Goal: Information Seeking & Learning: Learn about a topic

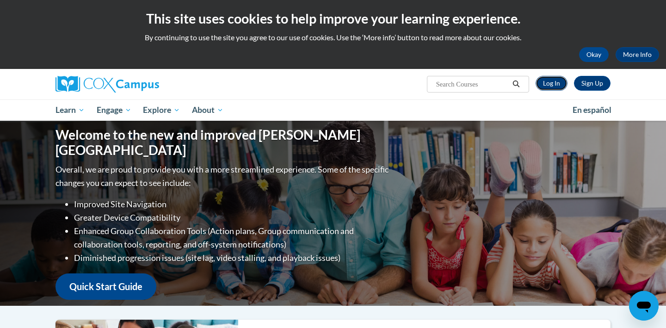
click at [561, 83] on link "Log In" at bounding box center [551, 83] width 32 height 15
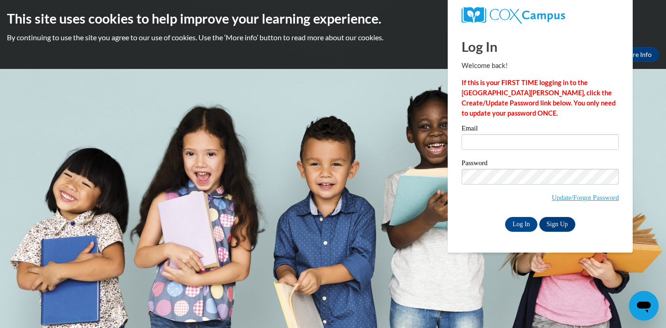
click at [400, 145] on body "This site uses cookies to help improve your learning experience. By continuing …" at bounding box center [333, 164] width 666 height 328
click at [518, 142] on input "Email" at bounding box center [539, 142] width 157 height 16
type input "Amari.Blackburn3@gmail.com"
click at [516, 225] on input "Log In" at bounding box center [521, 224] width 32 height 15
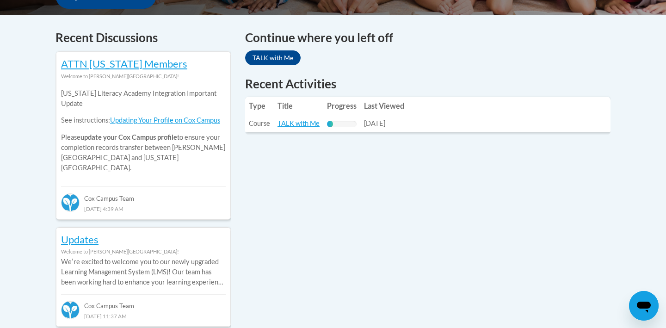
scroll to position [368, 0]
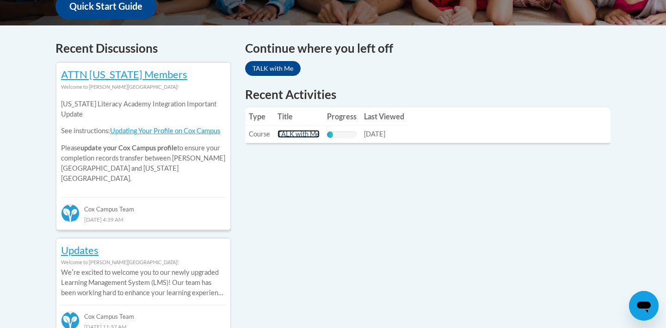
click at [295, 134] on link "TALK with Me" at bounding box center [298, 134] width 42 height 8
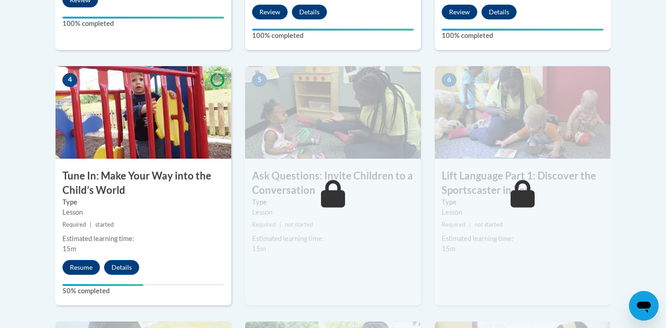
scroll to position [507, 0]
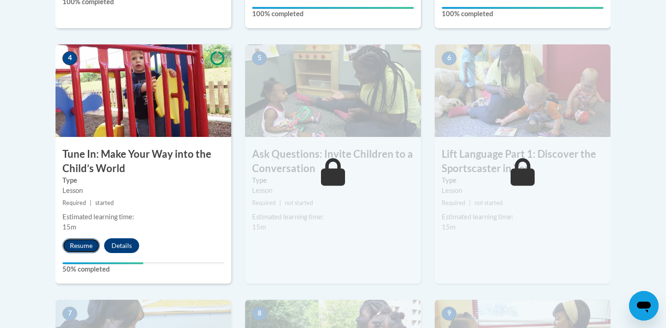
click at [87, 246] on button "Resume" at bounding box center [80, 245] width 37 height 15
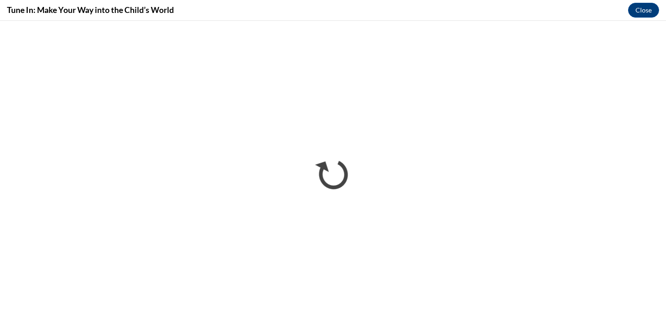
scroll to position [0, 0]
click at [640, 8] on button "Close" at bounding box center [643, 10] width 31 height 15
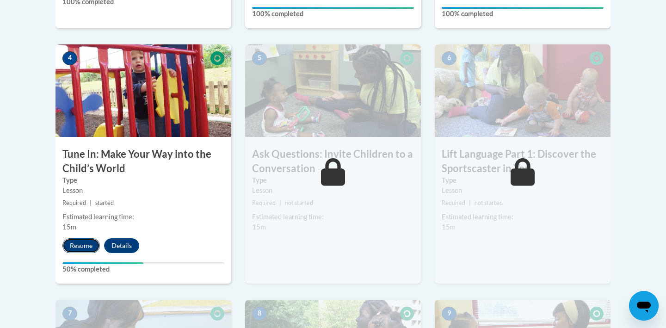
click at [88, 246] on button "Resume" at bounding box center [80, 245] width 37 height 15
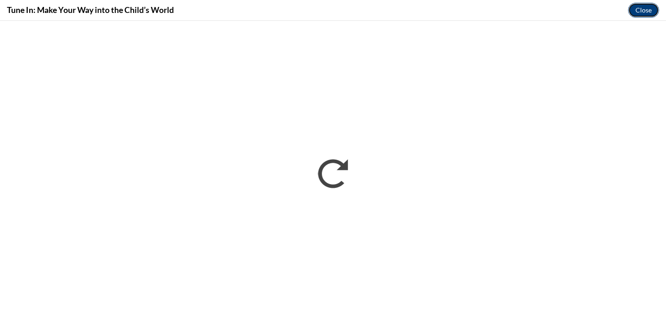
click at [636, 7] on button "Close" at bounding box center [643, 10] width 31 height 15
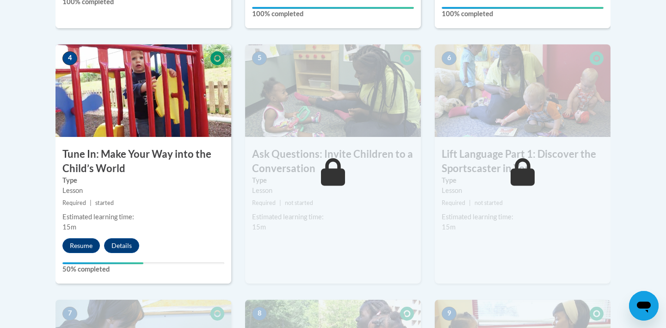
click at [14, 219] on body "This site uses cookies to help improve your learning experience. By continuing …" at bounding box center [333, 326] width 666 height 1667
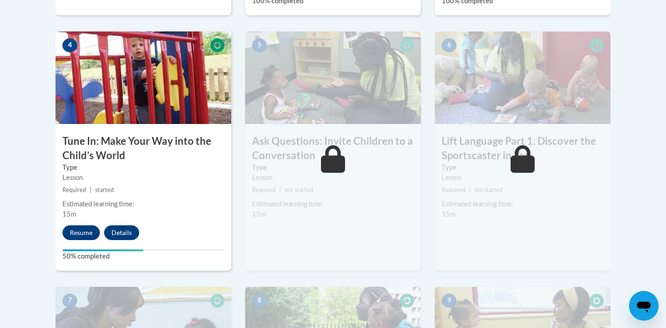
scroll to position [521, 0]
click at [89, 232] on button "Resume" at bounding box center [80, 232] width 37 height 15
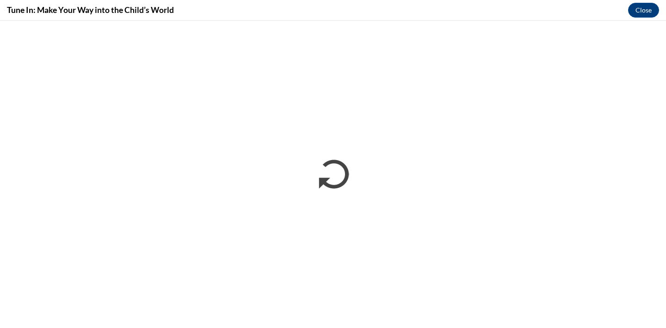
scroll to position [0, 0]
click at [639, 11] on button "Close" at bounding box center [643, 10] width 31 height 15
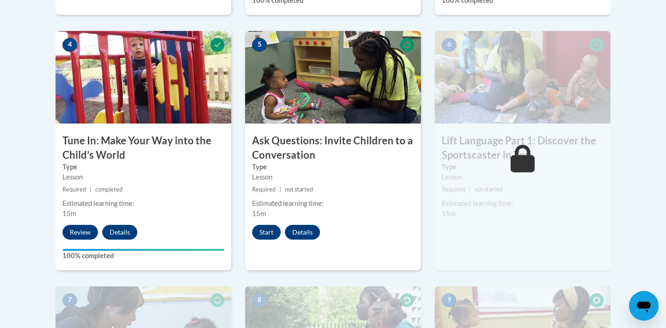
click at [271, 117] on img at bounding box center [333, 77] width 176 height 92
click at [272, 236] on button "Start" at bounding box center [266, 232] width 29 height 15
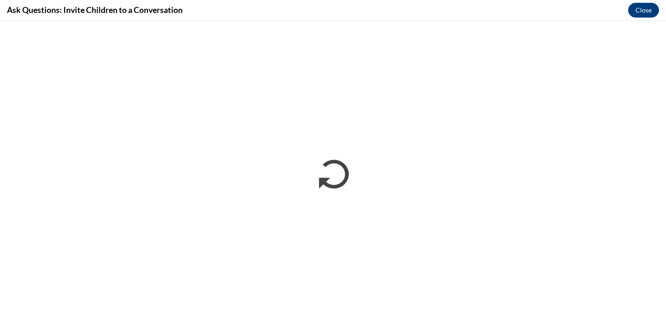
click at [594, 3] on div "Ask Questions: Invite Children to a Conversation Close" at bounding box center [333, 10] width 666 height 21
click at [368, 18] on div "Ask Questions: Invite Children to a Conversation Close" at bounding box center [333, 10] width 666 height 21
click at [393, 17] on div "Ask Questions: Invite Children to a Conversation Close" at bounding box center [333, 10] width 666 height 21
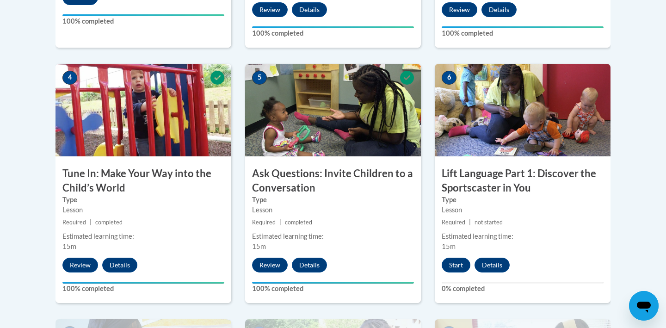
scroll to position [525, 0]
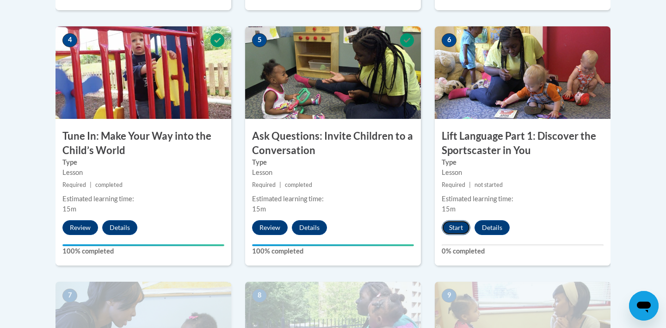
click at [467, 226] on button "Start" at bounding box center [456, 227] width 29 height 15
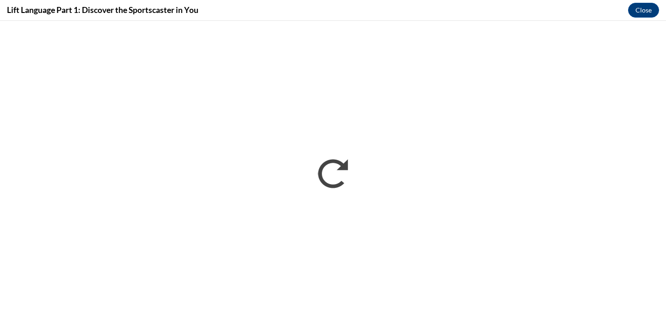
scroll to position [0, 0]
click at [645, 6] on button "Close" at bounding box center [643, 10] width 31 height 15
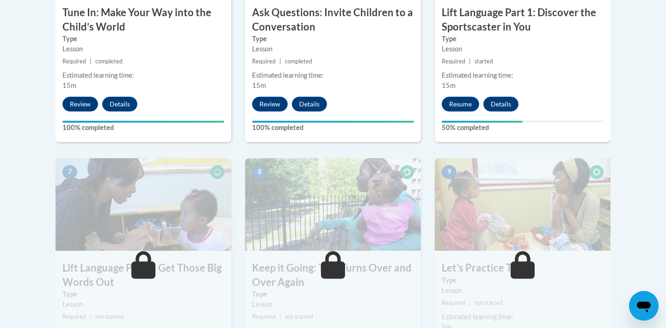
scroll to position [576, 0]
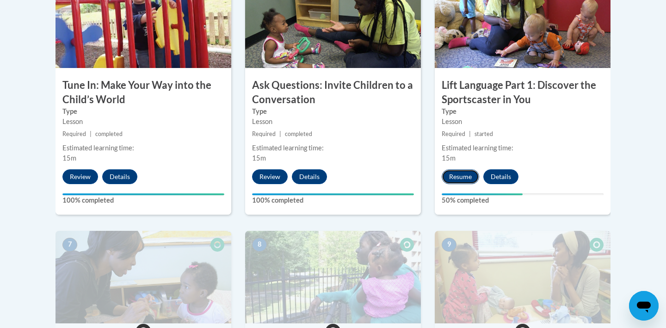
click at [461, 171] on button "Resume" at bounding box center [460, 176] width 37 height 15
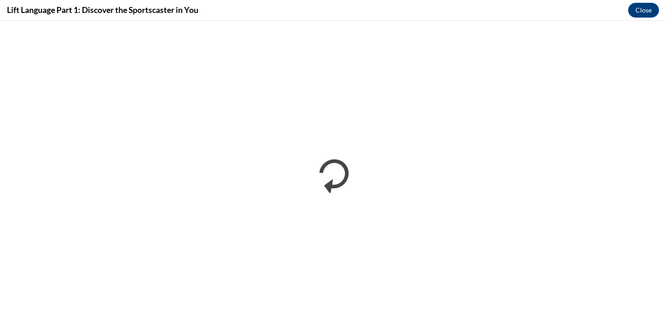
scroll to position [0, 0]
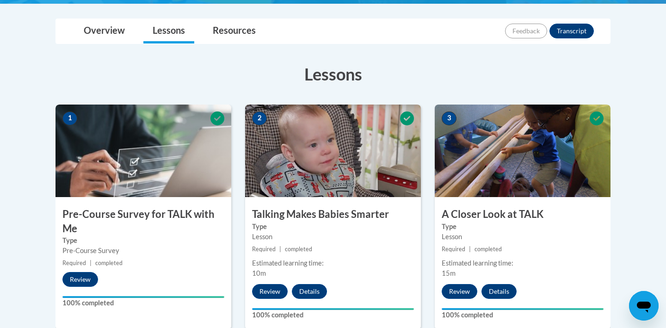
scroll to position [205, 0]
